Goal: Check status: Check status

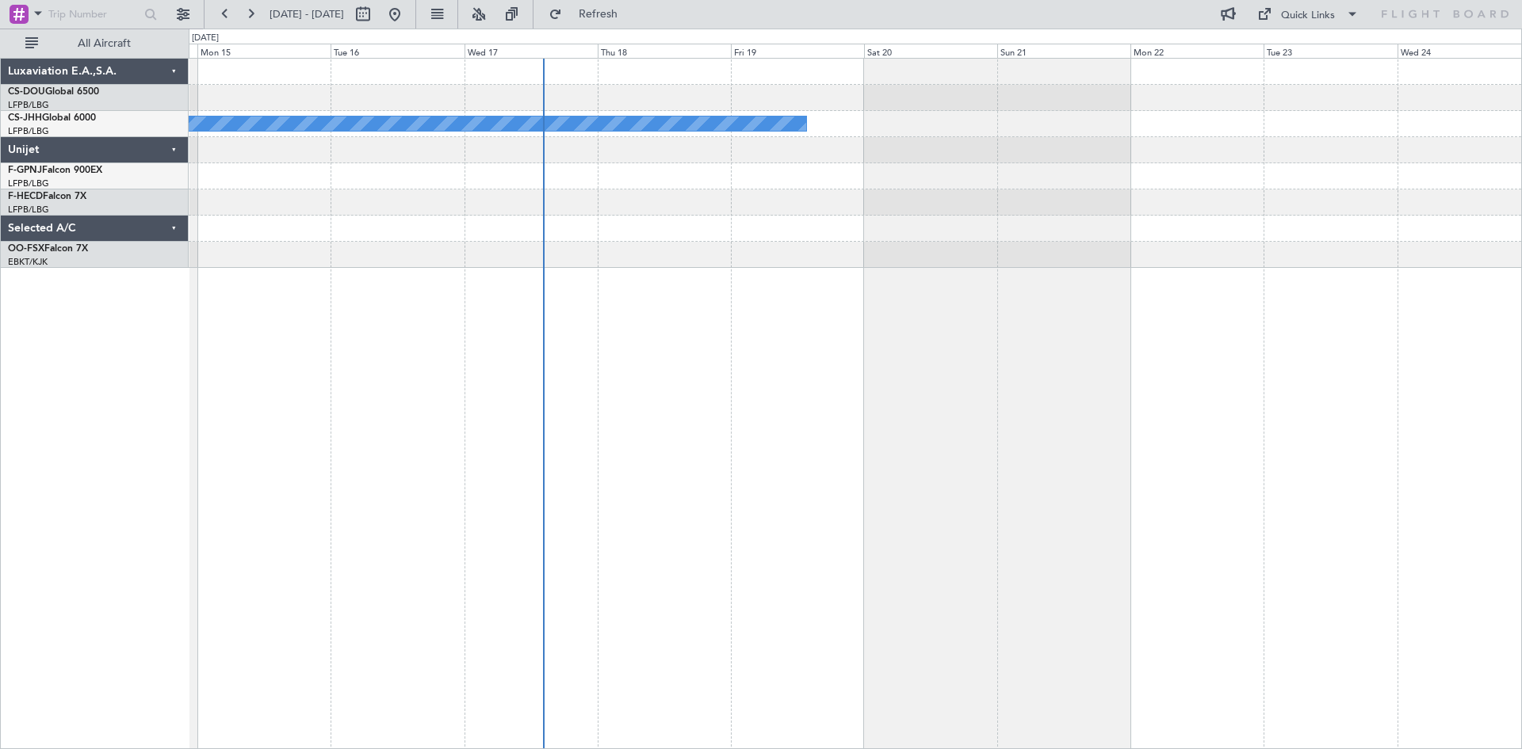
click at [489, 446] on div "Owner" at bounding box center [855, 403] width 1333 height 691
click at [376, 9] on button at bounding box center [362, 14] width 25 height 25
select select "9"
select select "2025"
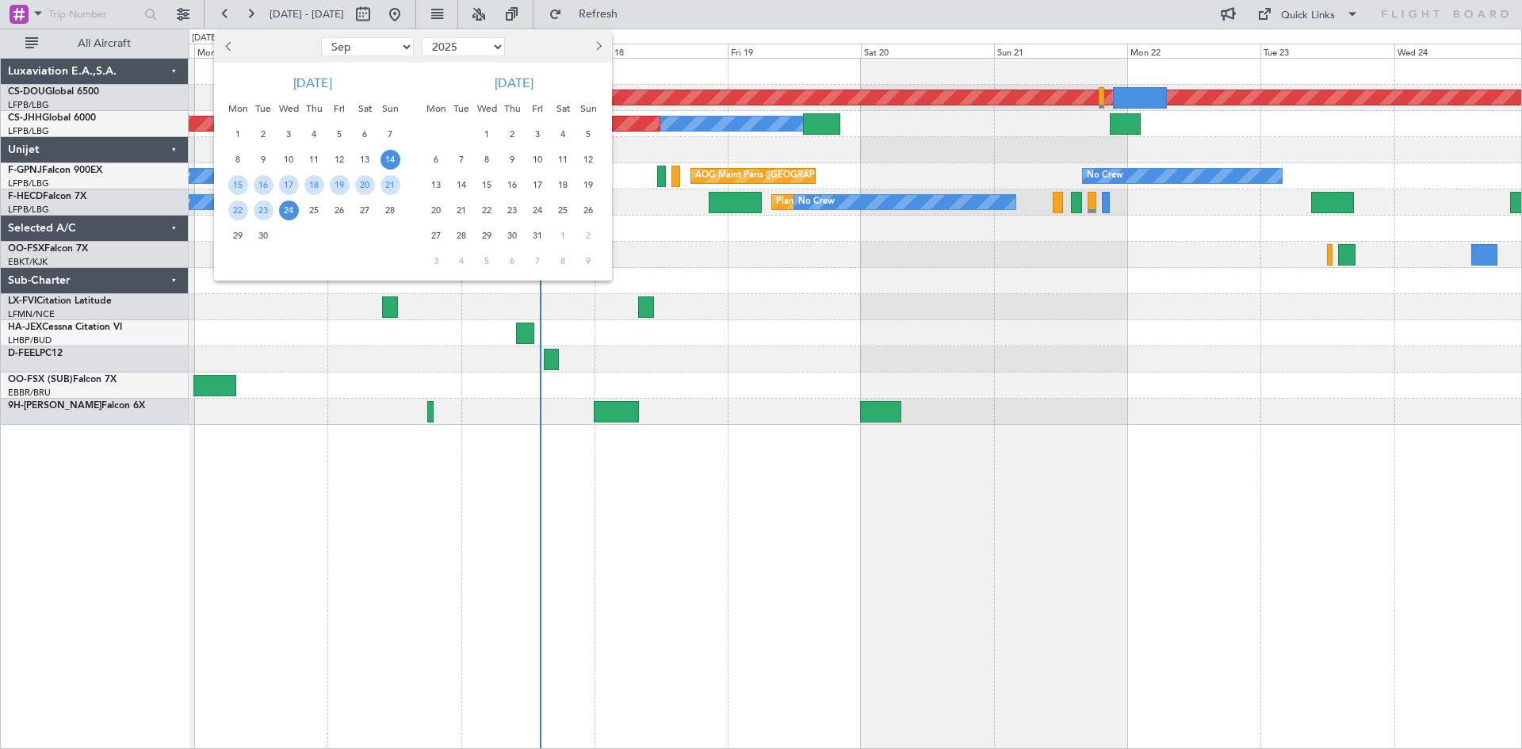
click at [889, 469] on div at bounding box center [761, 374] width 1522 height 749
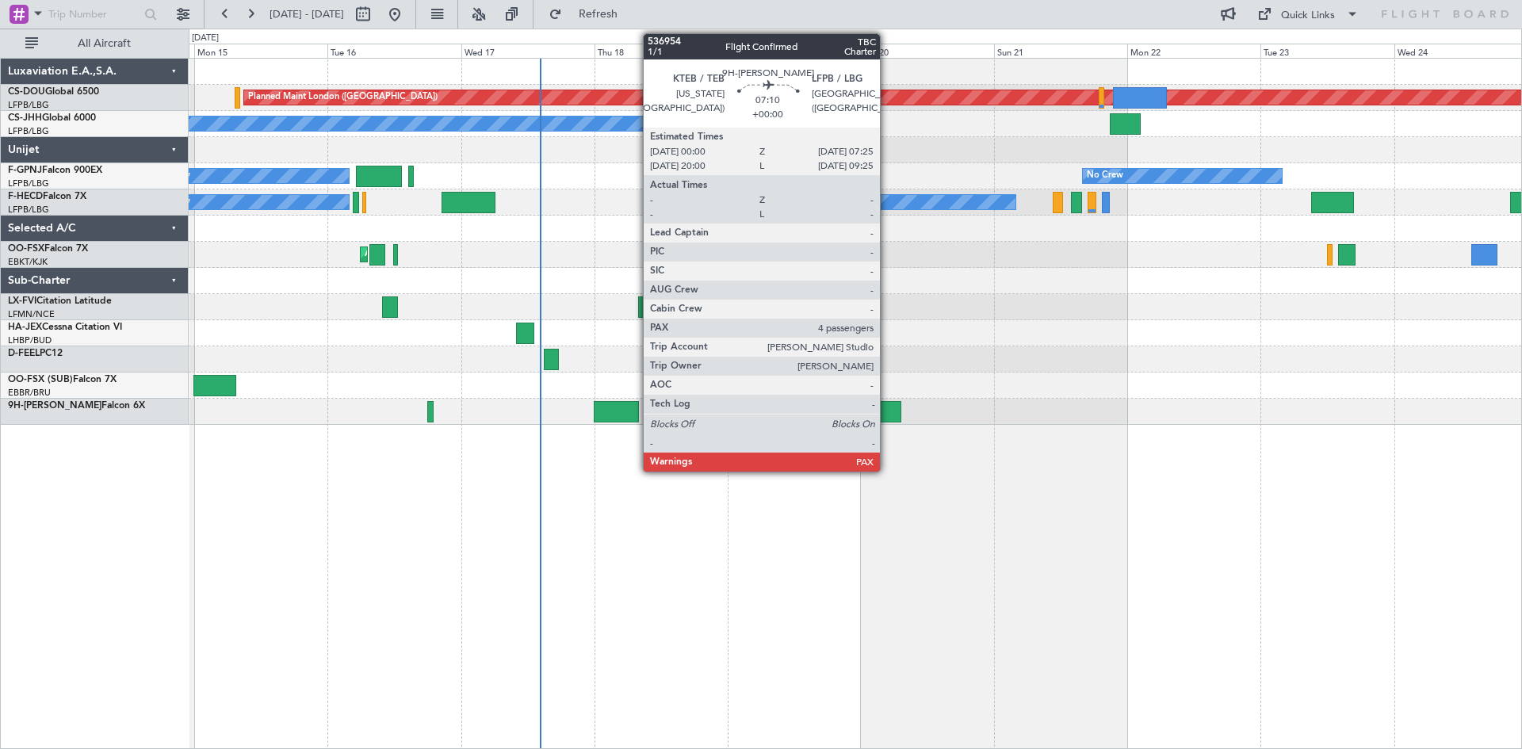
click at [887, 406] on div at bounding box center [880, 411] width 41 height 21
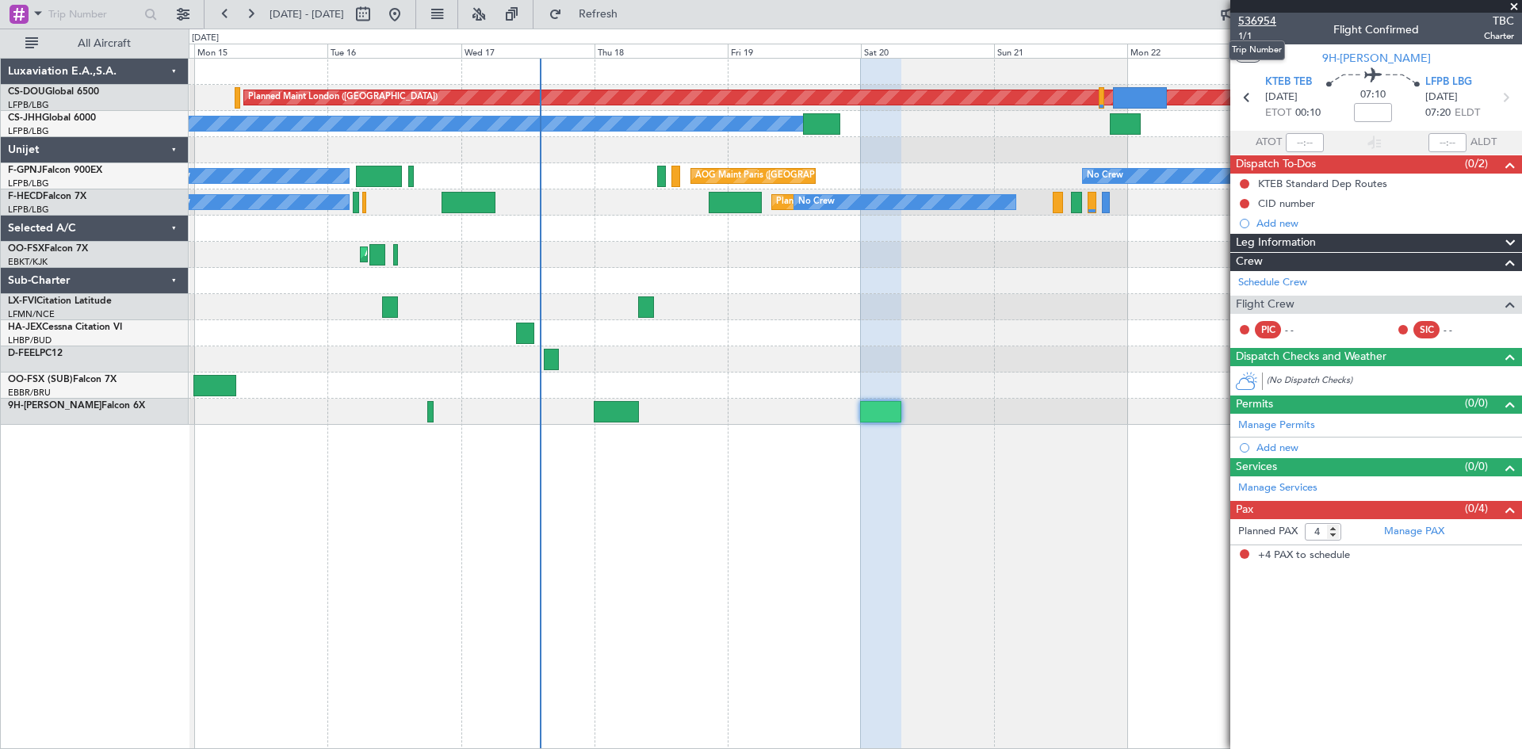
click at [1253, 22] on span "536954" at bounding box center [1257, 21] width 38 height 17
click at [682, 483] on div "Planned Maint London ([GEOGRAPHIC_DATA]) Planned Maint [GEOGRAPHIC_DATA] ([GEOG…" at bounding box center [855, 403] width 1333 height 691
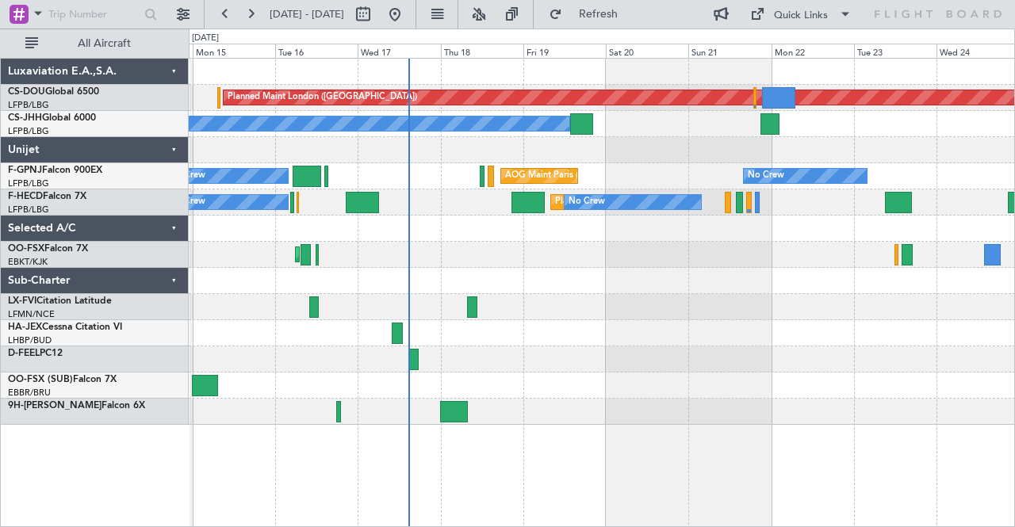
click at [478, 309] on div at bounding box center [602, 307] width 826 height 26
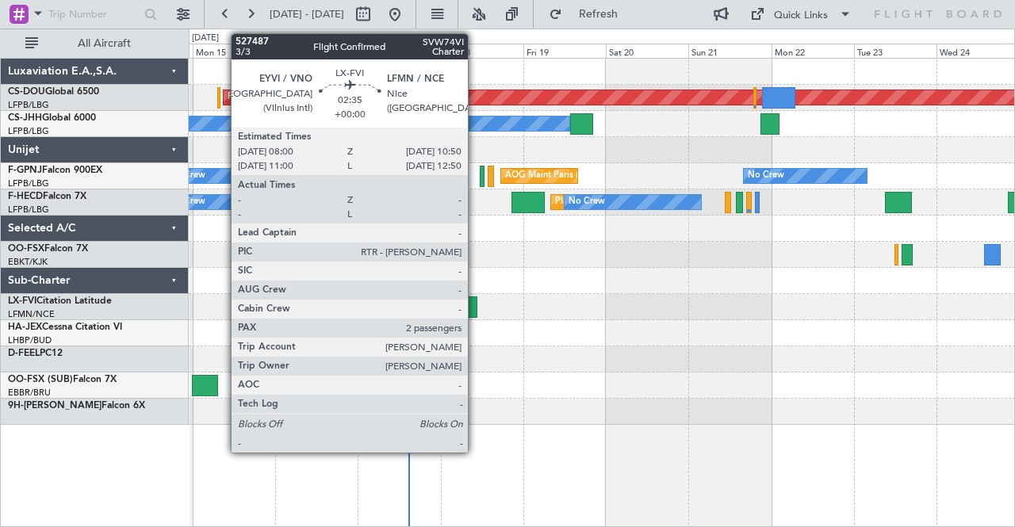
click at [476, 311] on div at bounding box center [472, 306] width 10 height 21
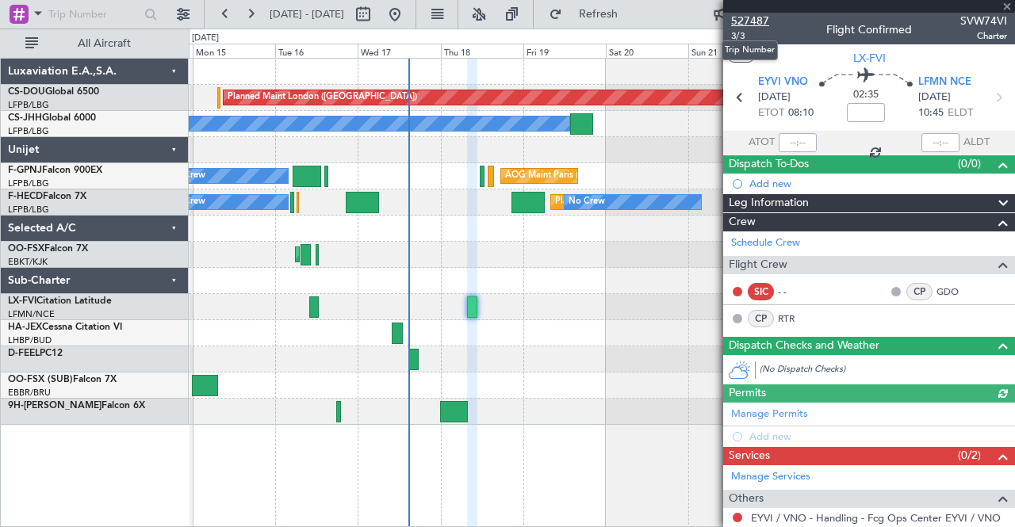
click at [759, 21] on span "527487" at bounding box center [750, 21] width 38 height 17
